Goal: Information Seeking & Learning: Learn about a topic

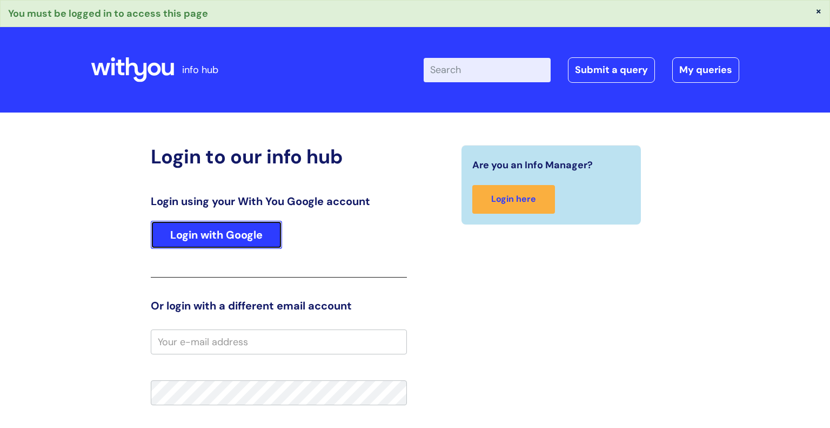
click at [235, 230] on link "Login with Google" at bounding box center [216, 235] width 131 height 28
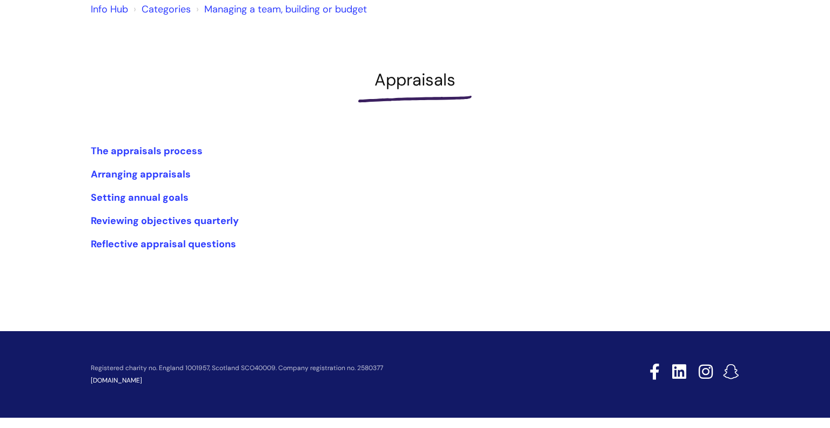
scroll to position [107, 0]
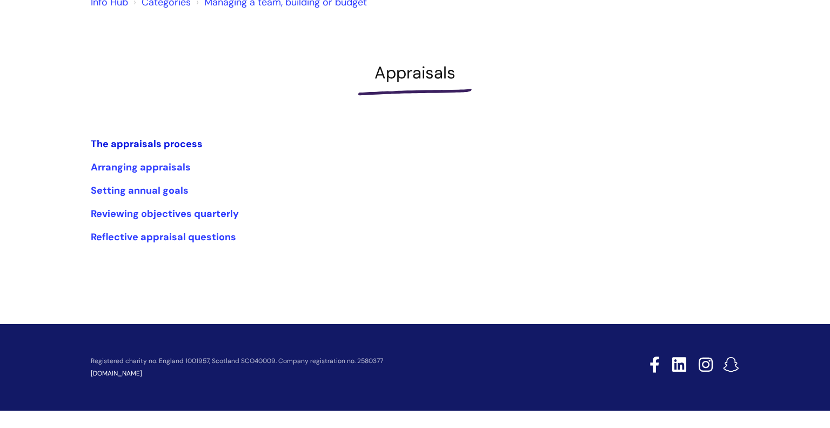
click at [154, 148] on link "The appraisals process" at bounding box center [147, 143] width 112 height 13
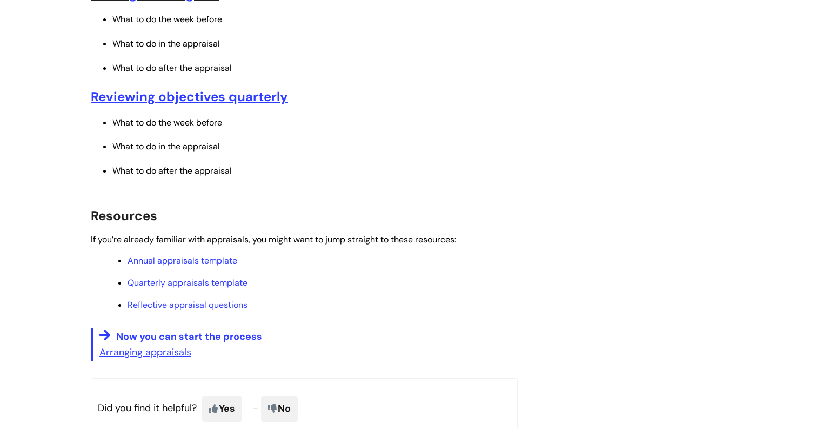
scroll to position [549, 0]
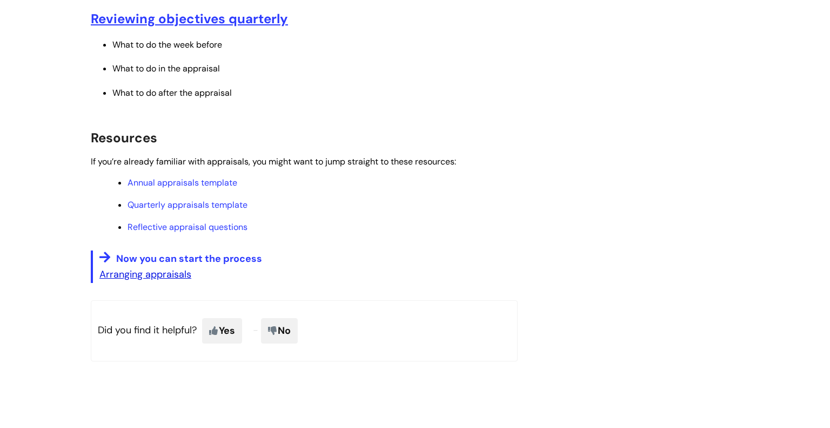
click at [144, 281] on u "Arranging appraisals" at bounding box center [145, 274] width 92 height 13
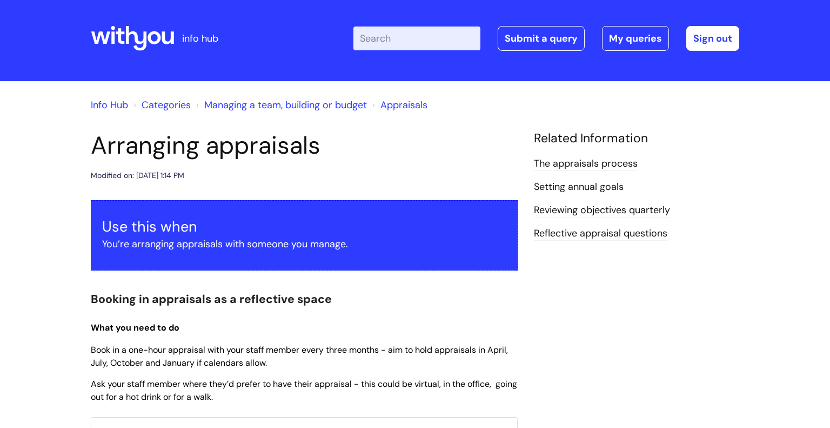
scroll to position [6, 0]
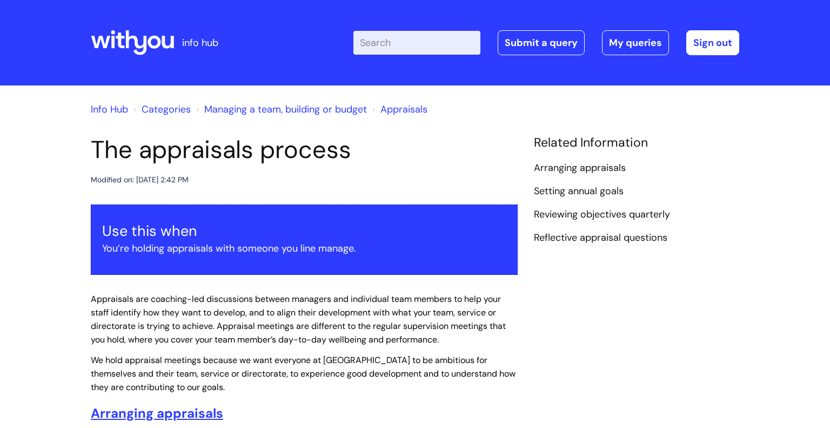
scroll to position [549, 0]
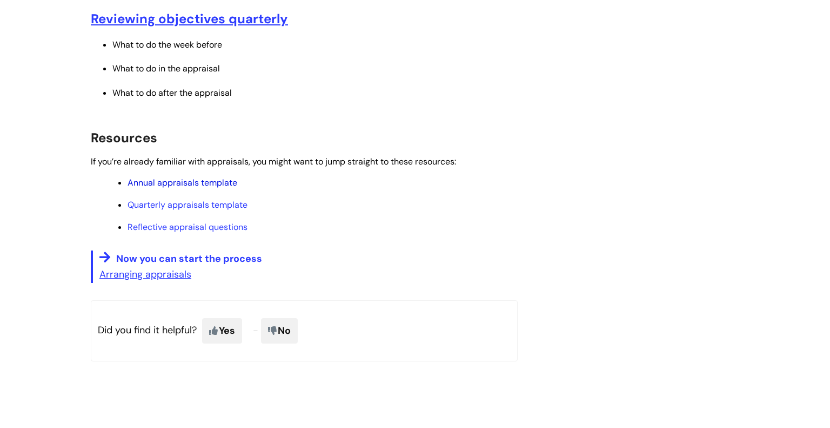
click at [163, 184] on link "Annual appraisals template" at bounding box center [183, 182] width 110 height 11
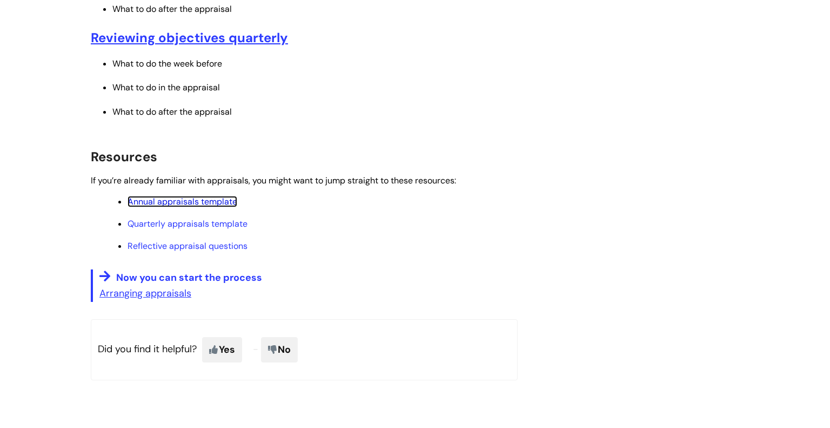
scroll to position [378, 0]
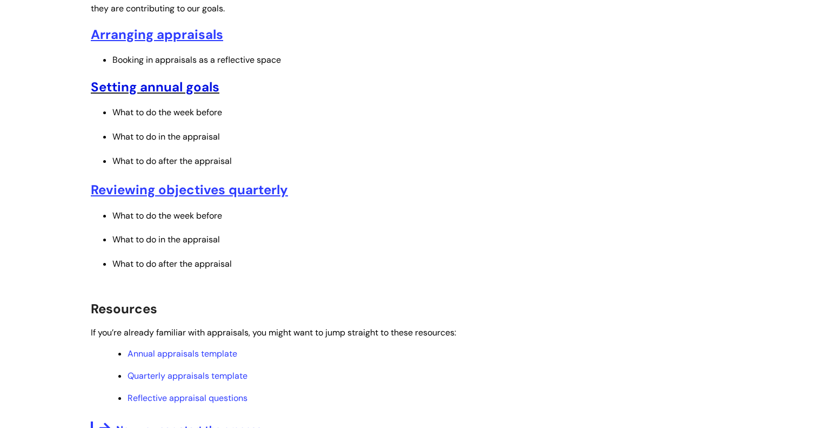
click at [171, 89] on link "Setting annual goals" at bounding box center [155, 86] width 129 height 17
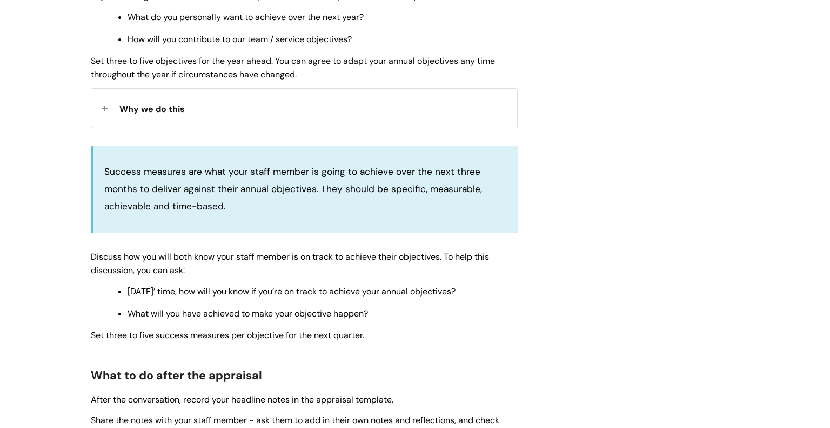
scroll to position [968, 0]
